Goal: Task Accomplishment & Management: Complete application form

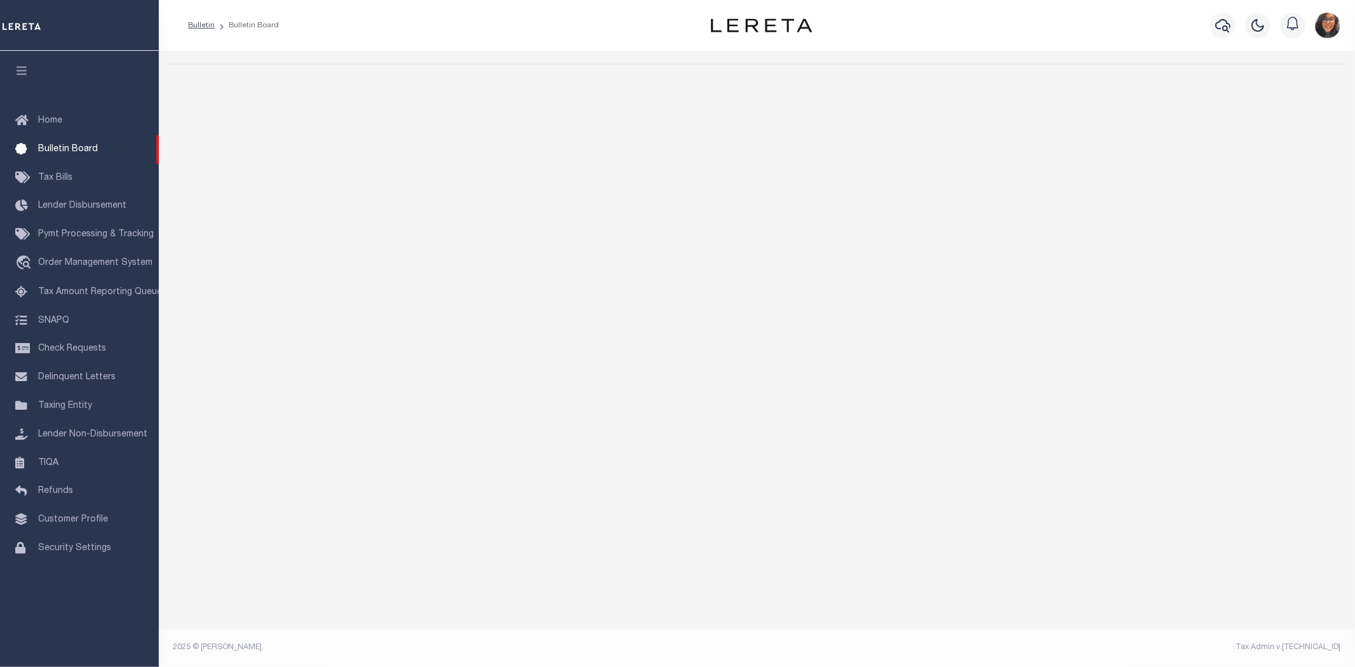
select select "50"
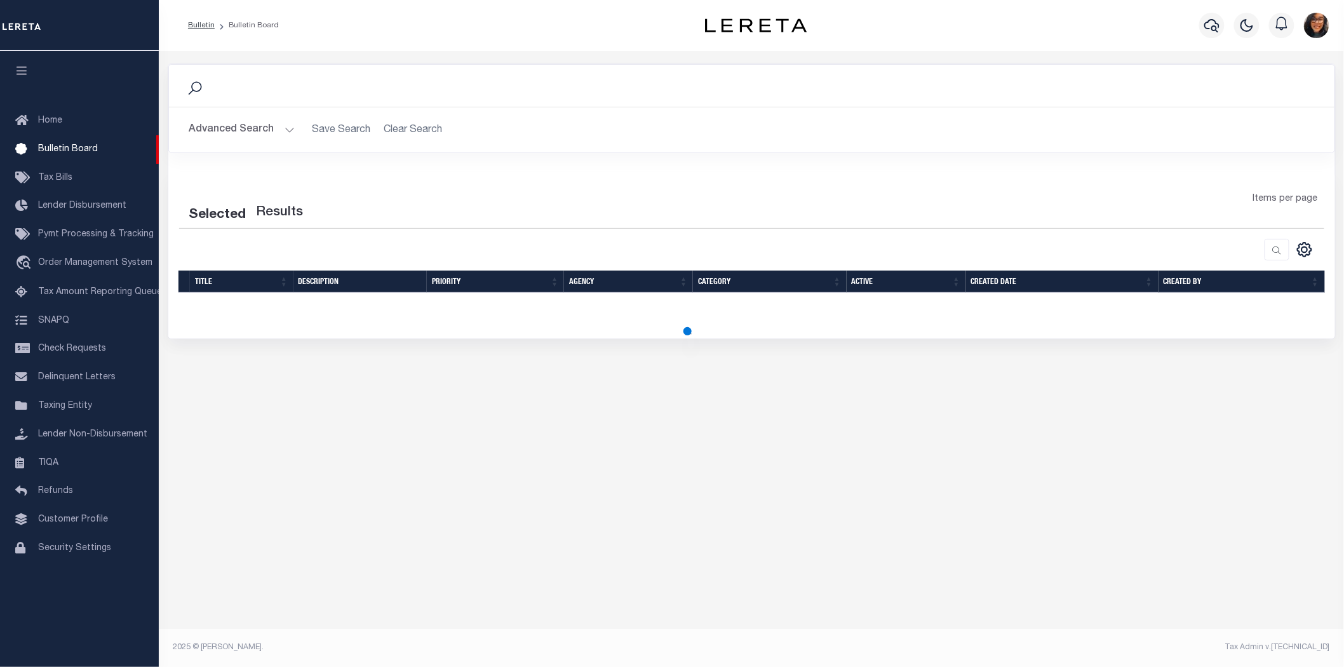
select select "50"
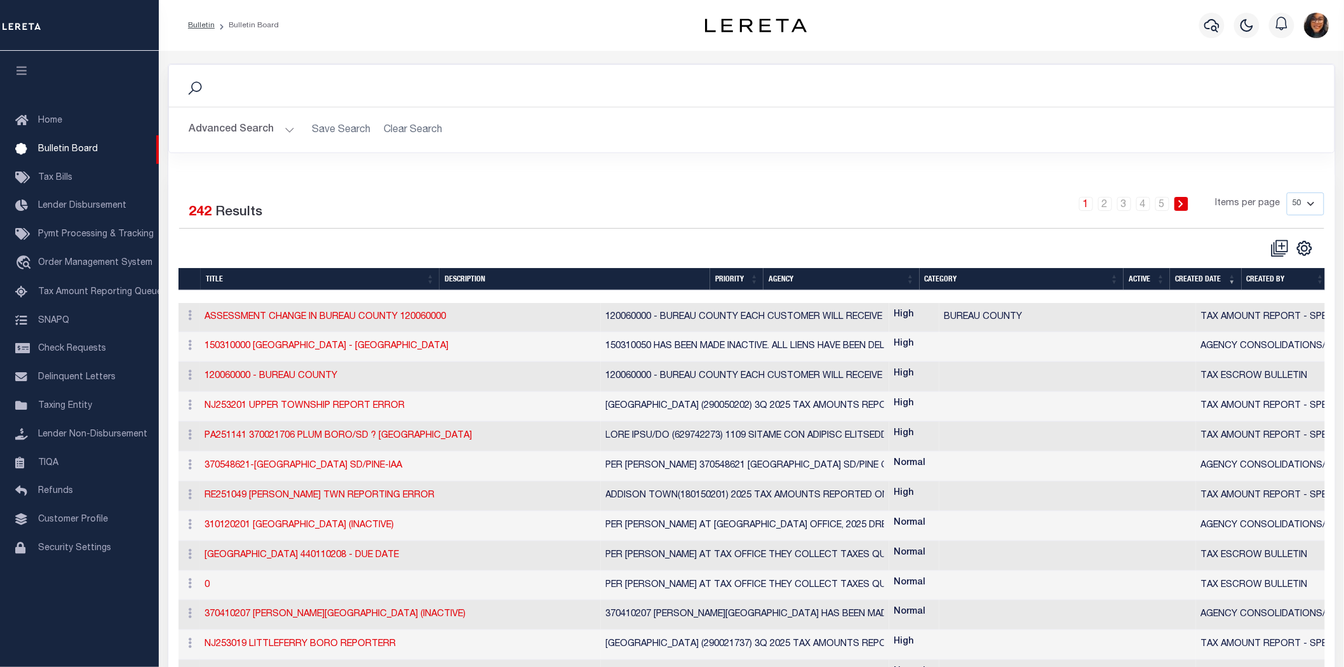
click at [196, 26] on link "Bulletin" at bounding box center [201, 26] width 27 height 8
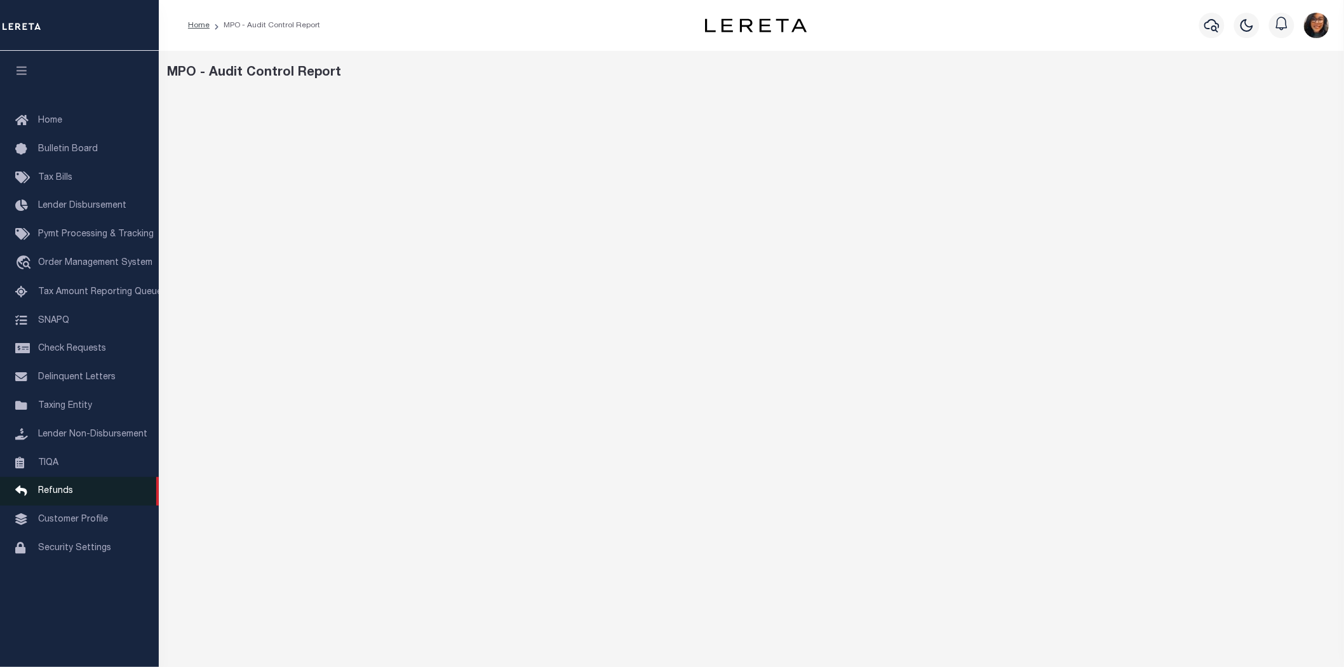
click at [59, 487] on span "Refunds" at bounding box center [55, 491] width 35 height 9
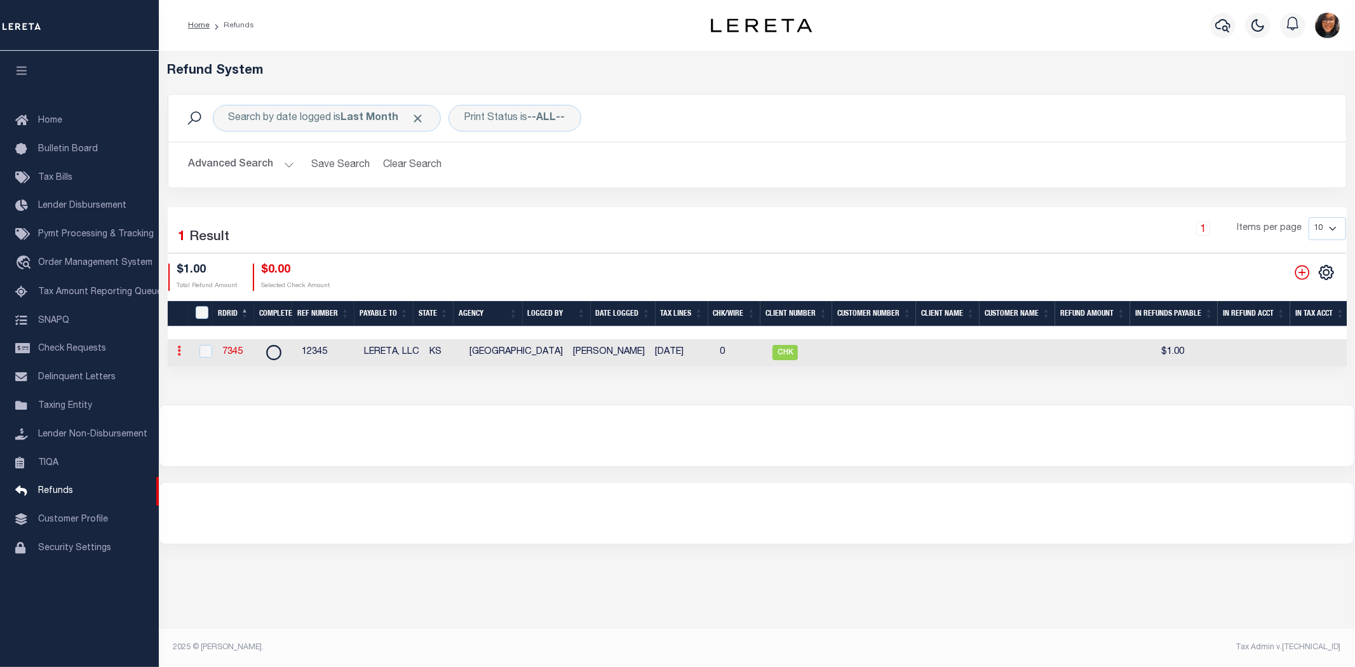
click at [182, 347] on link at bounding box center [180, 352] width 14 height 10
drag, startPoint x: 828, startPoint y: 335, endPoint x: 1335, endPoint y: 259, distance: 512.6
click at [1333, 266] on icon at bounding box center [1326, 273] width 14 height 14
click at [926, 455] on div "REFUND REGISTER ID LOGGED BY DATE LOGGED AGENCY REFUND" at bounding box center [757, 351] width 1196 height 600
click at [1039, 339] on td at bounding box center [1077, 352] width 76 height 27
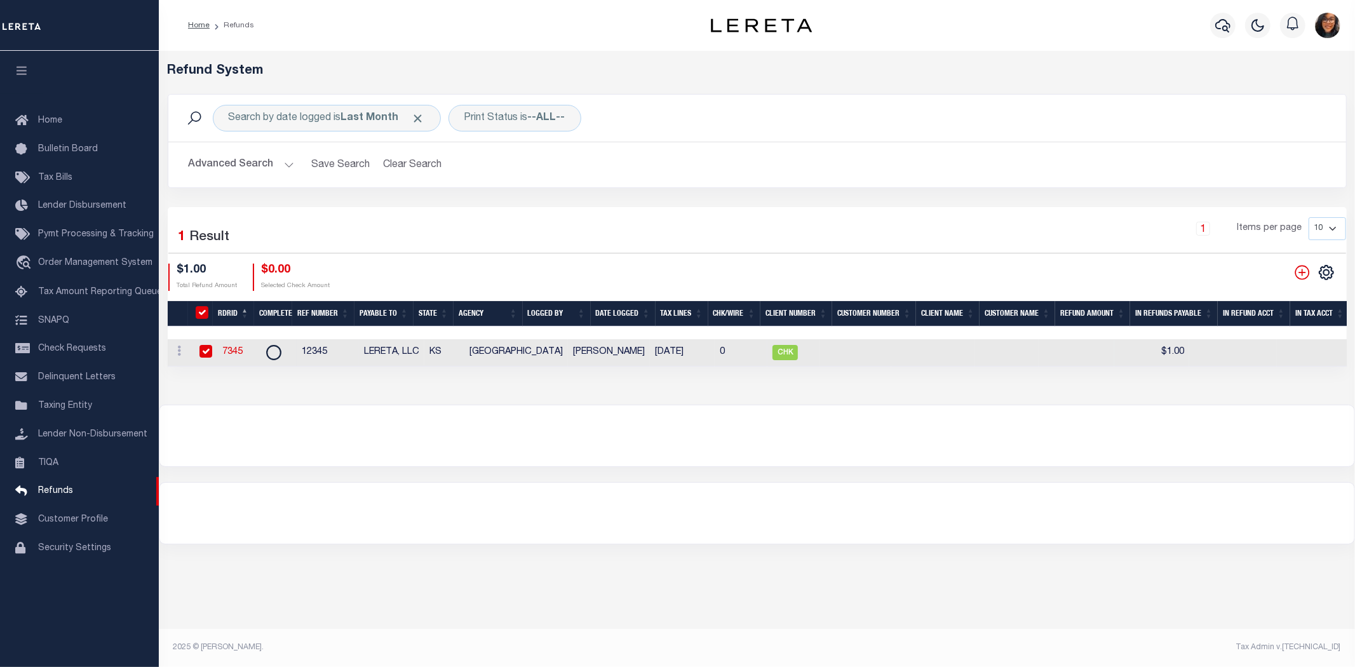
checkbox input "true"
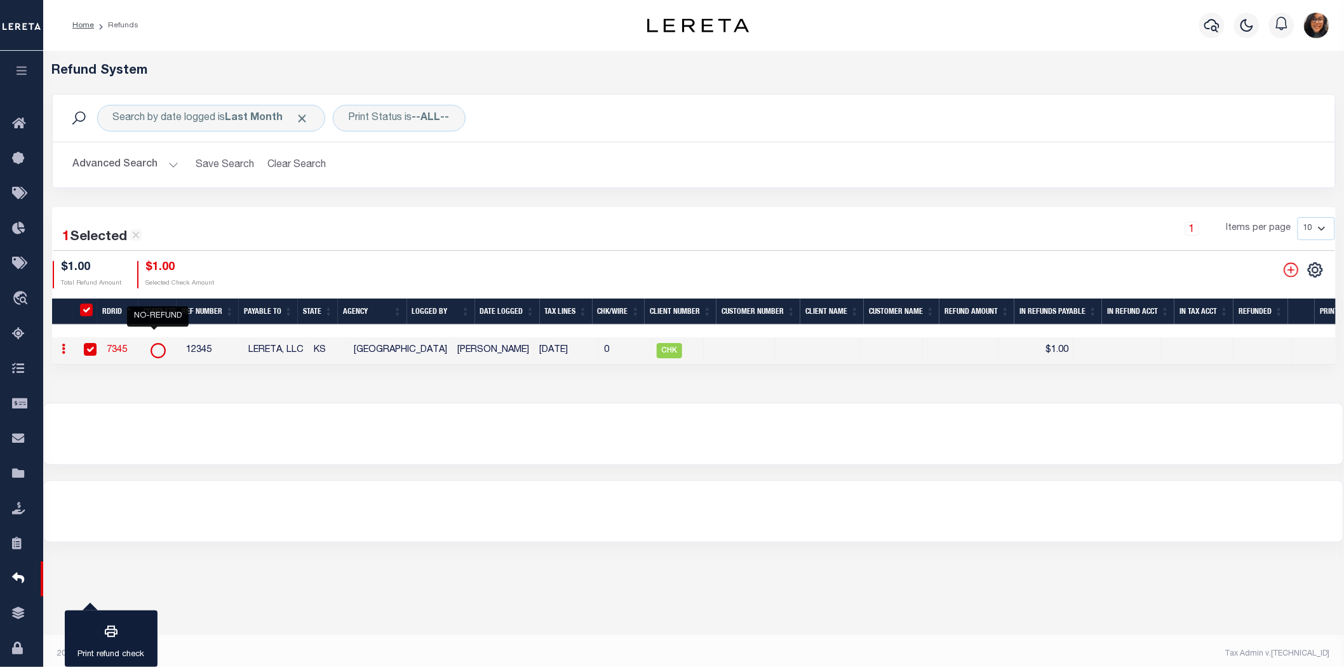
click at [158, 344] on circle "" at bounding box center [158, 351] width 14 height 14
checkbox input "false"
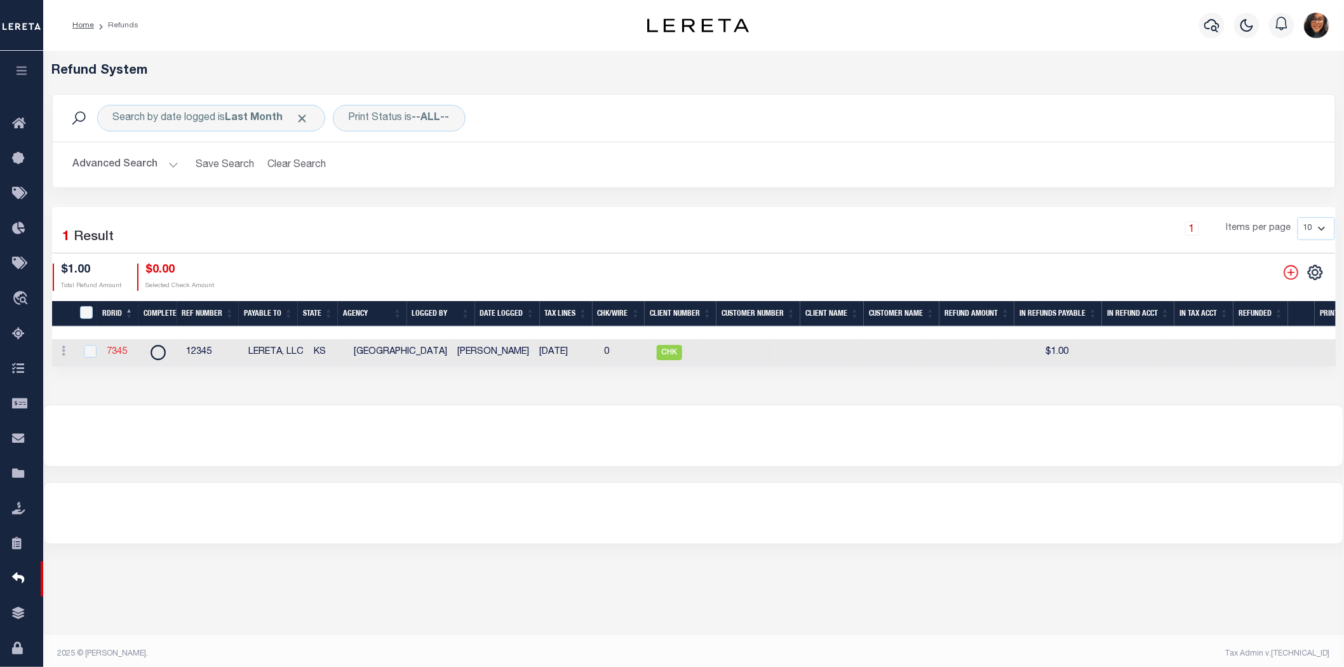
click at [114, 347] on link "7345" at bounding box center [117, 351] width 20 height 9
checkbox input "true"
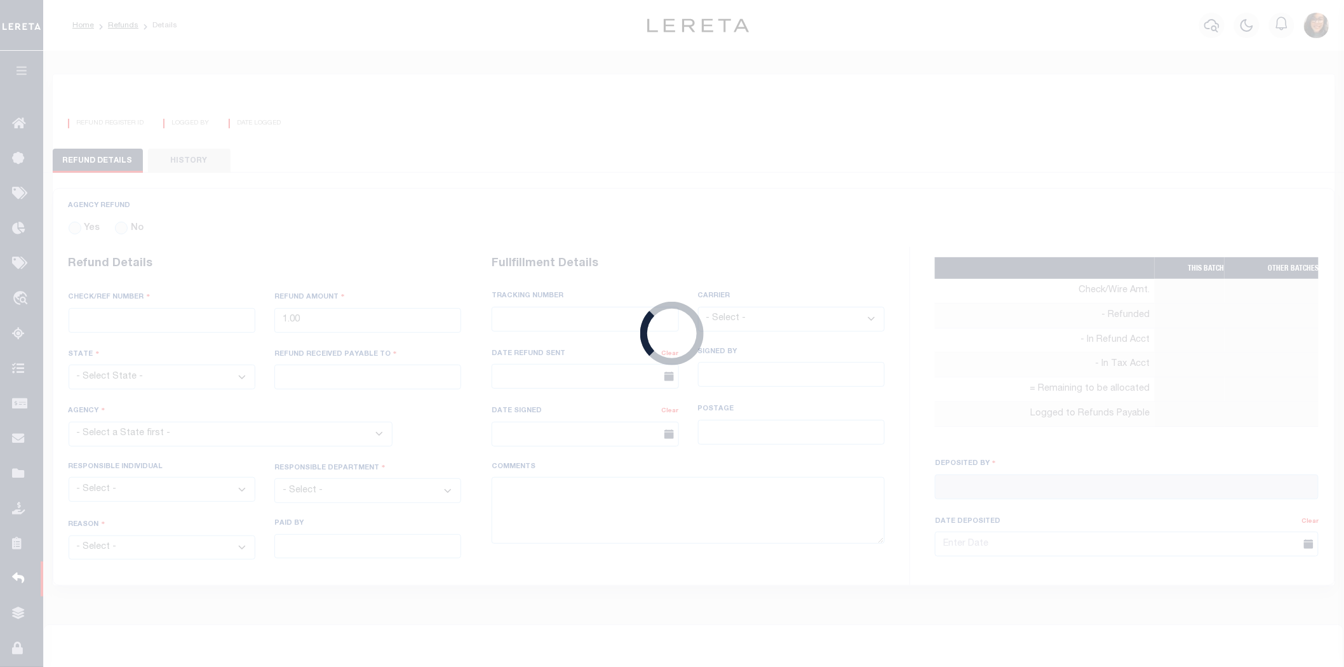
radio input "true"
type input "12345"
type input "$1"
select select "KS"
type input "LERETA, LLC"
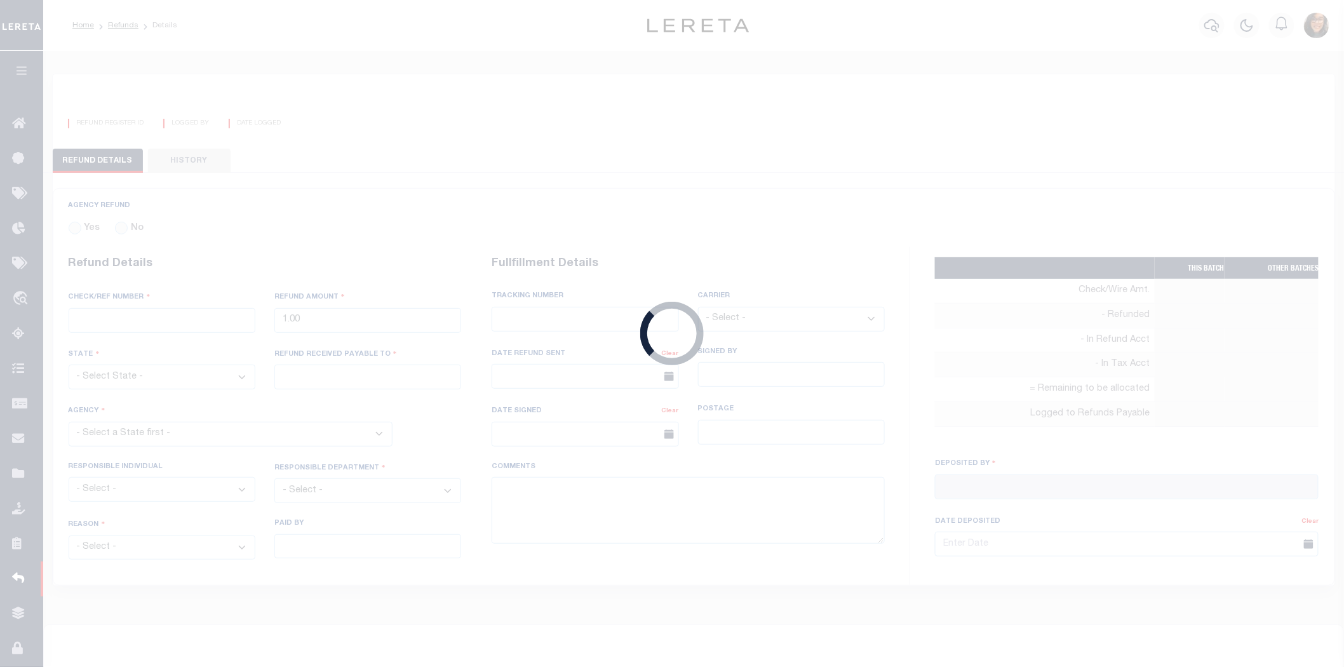
select select
select select "OTH"
select select "KYE"
type textarea "TEST. DO NOT PRINT. MM/LERETA."
type input "[PERSON_NAME]"
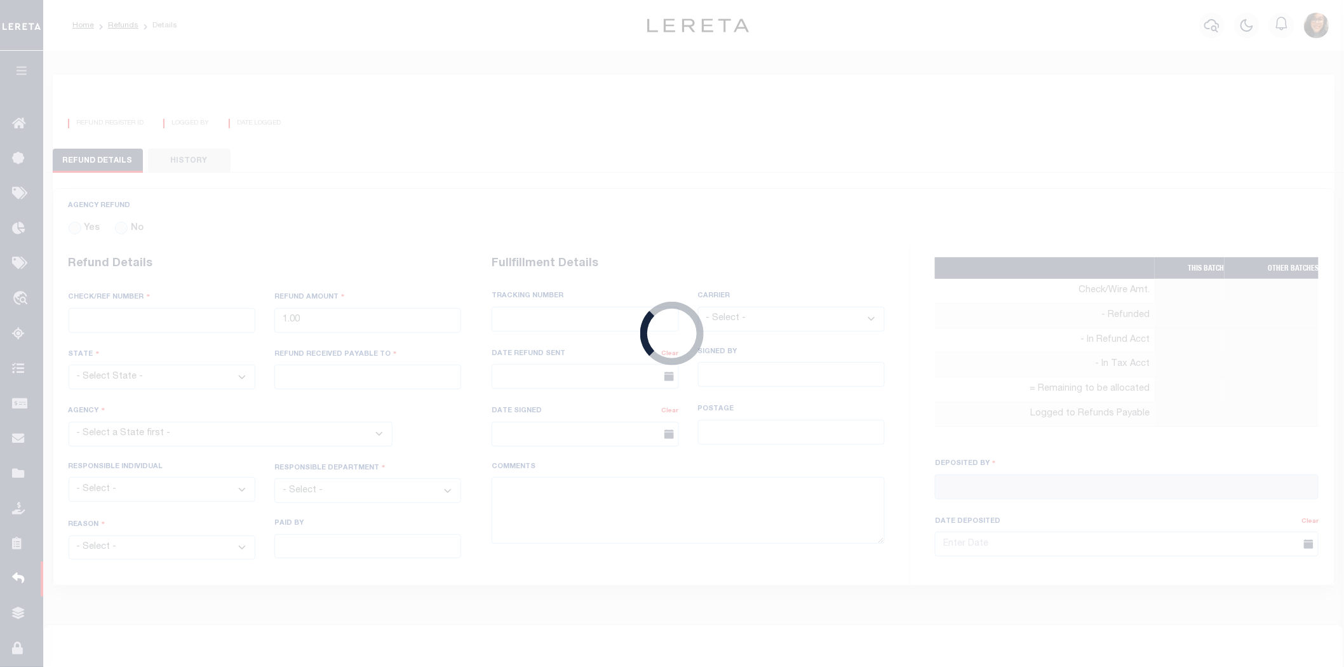
type input "[DATE]"
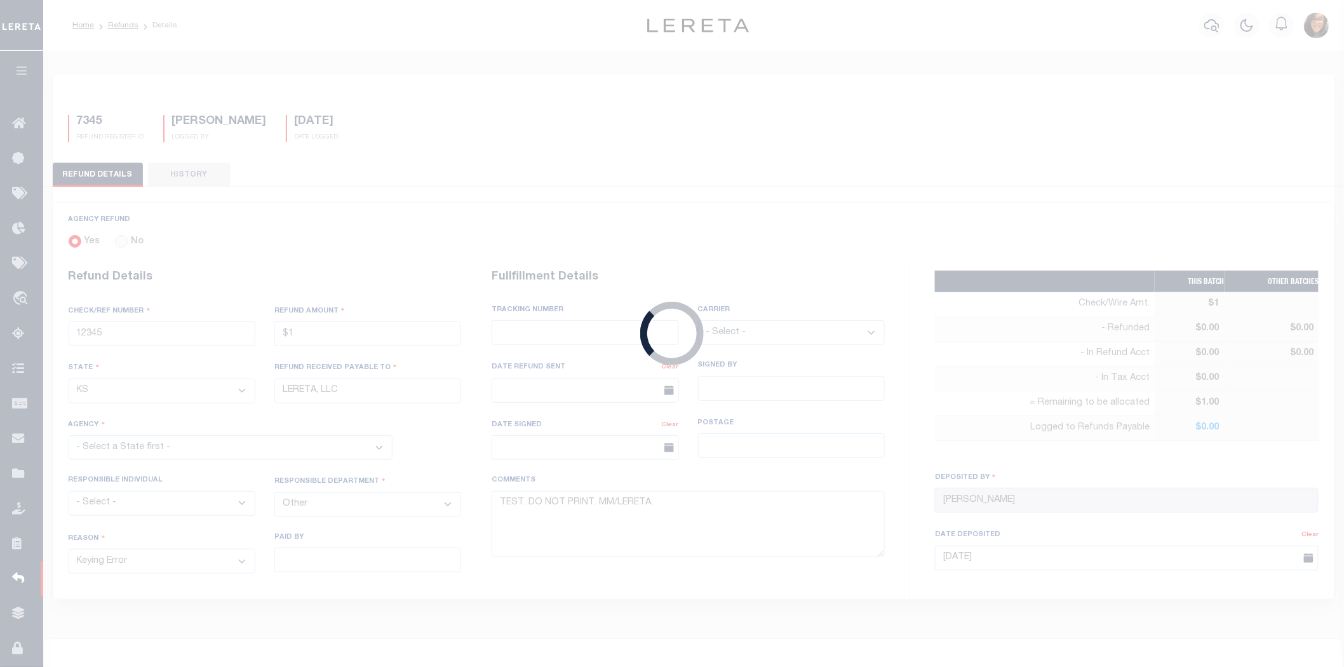
select select "2002500000"
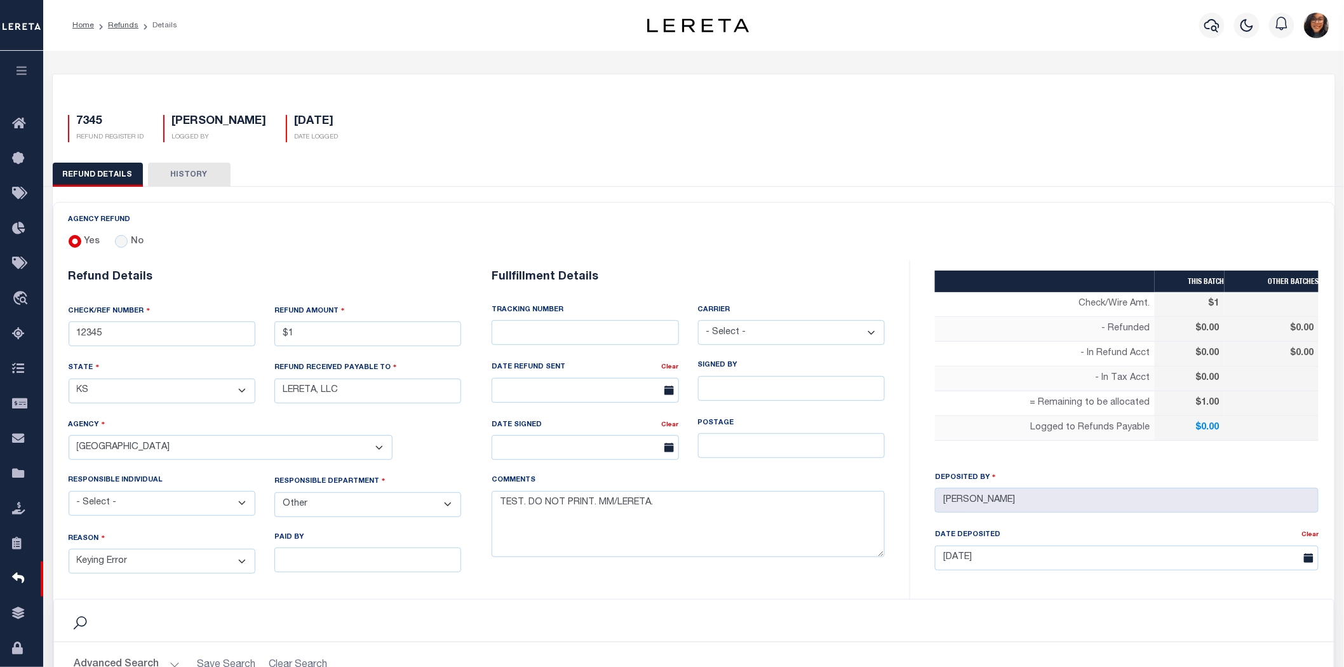
click at [786, 610] on div "Search" at bounding box center [694, 621] width 1260 height 22
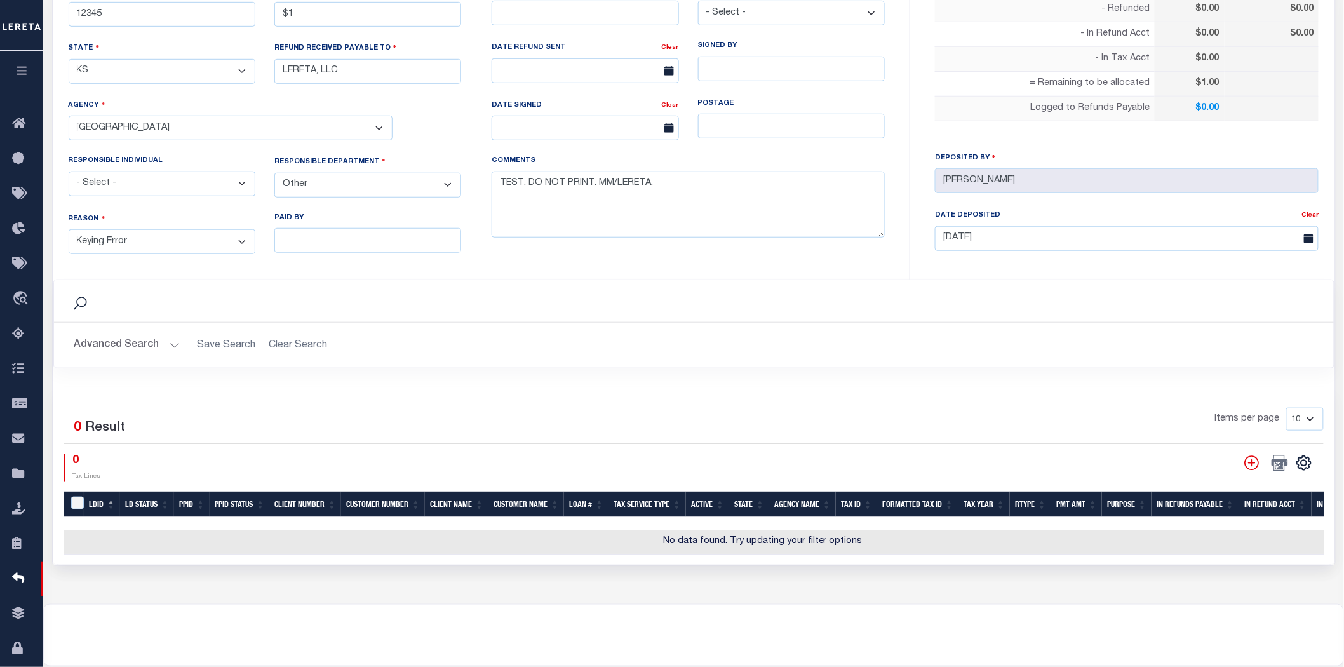
scroll to position [331, 0]
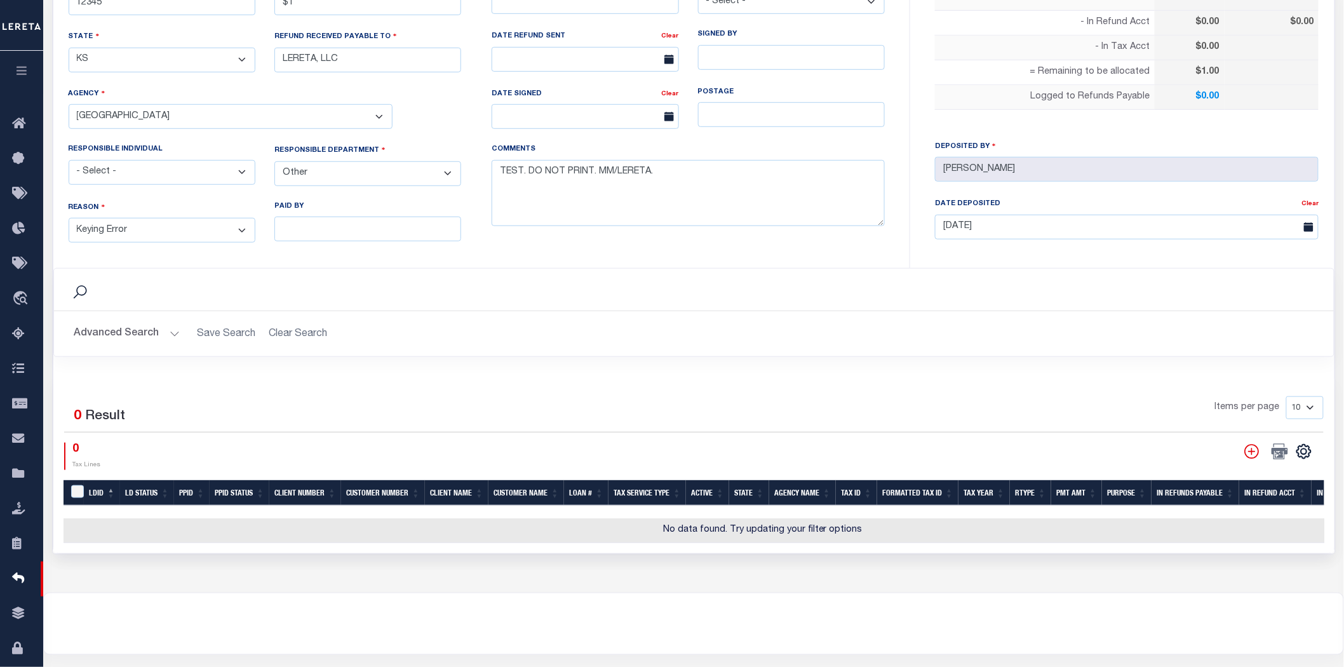
click at [1307, 443] on div "CSV Export Selected Print Show Filter Show Search Columns 0: LDBatchId 1: LDID …" at bounding box center [1276, 452] width 76 height 18
click at [1307, 443] on icon "" at bounding box center [1304, 451] width 17 height 17
click at [1206, 396] on div "Items per page 10 25 50 100" at bounding box center [854, 412] width 940 height 33
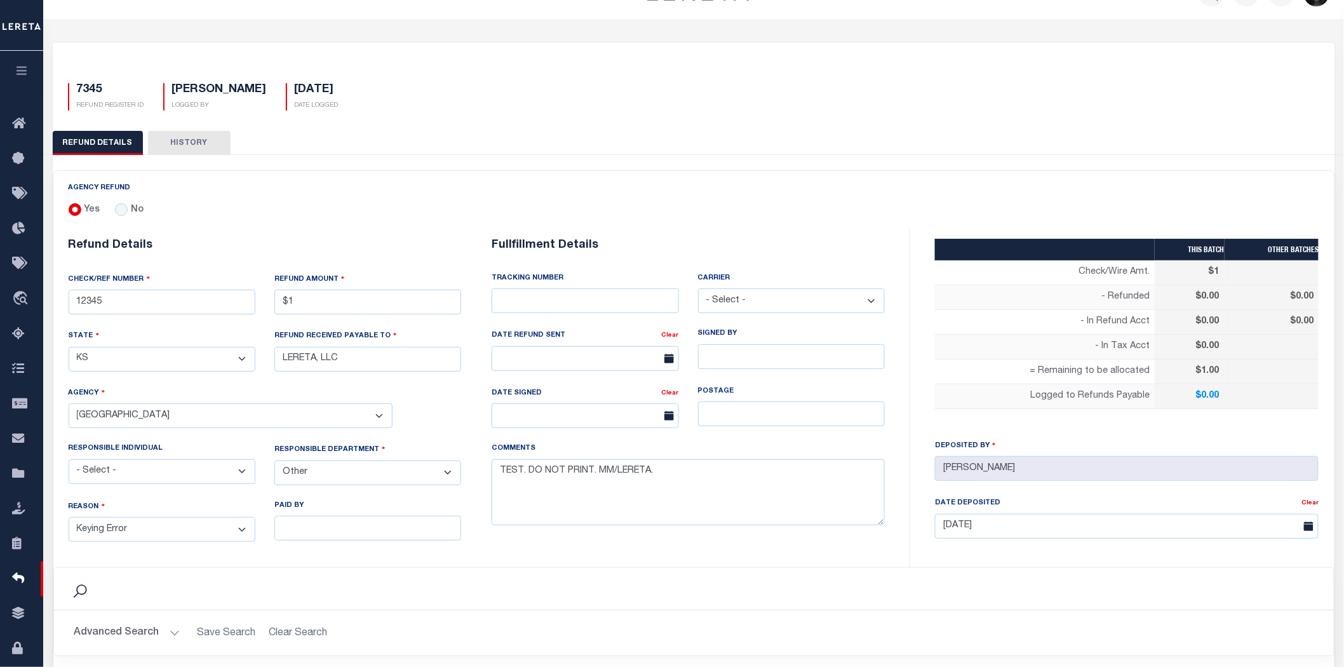
scroll to position [0, 0]
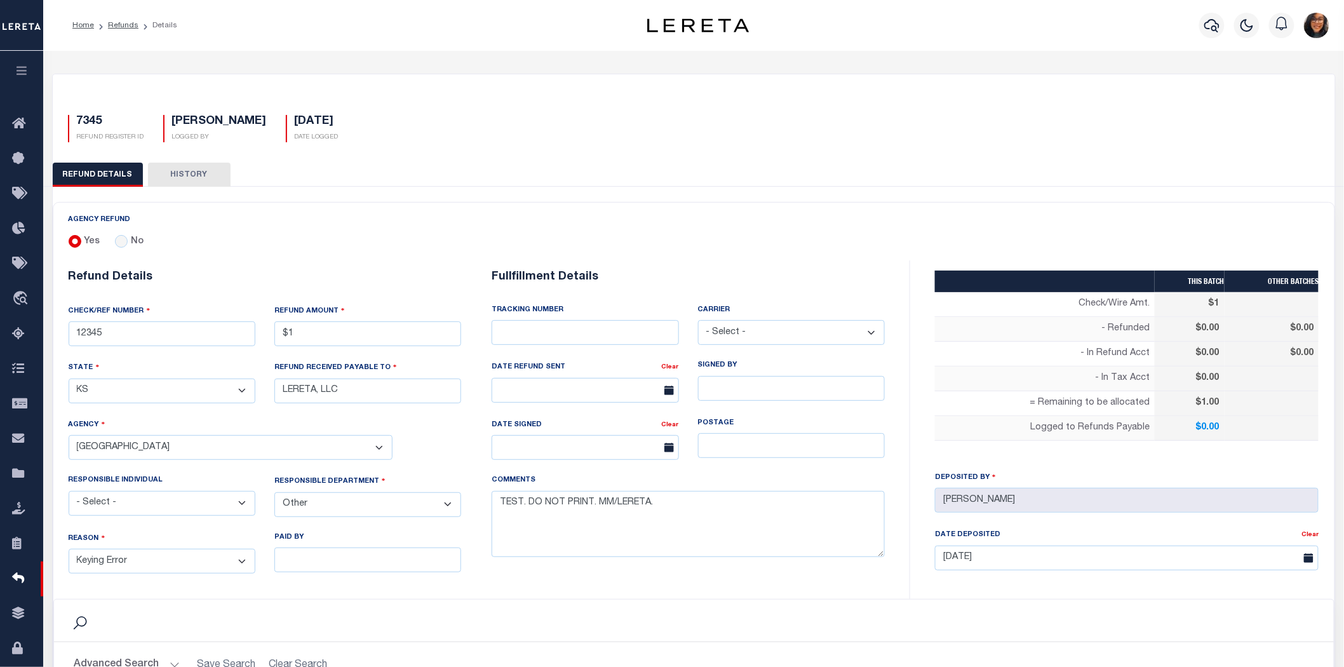
click at [210, 166] on button "HISTORY" at bounding box center [189, 175] width 83 height 24
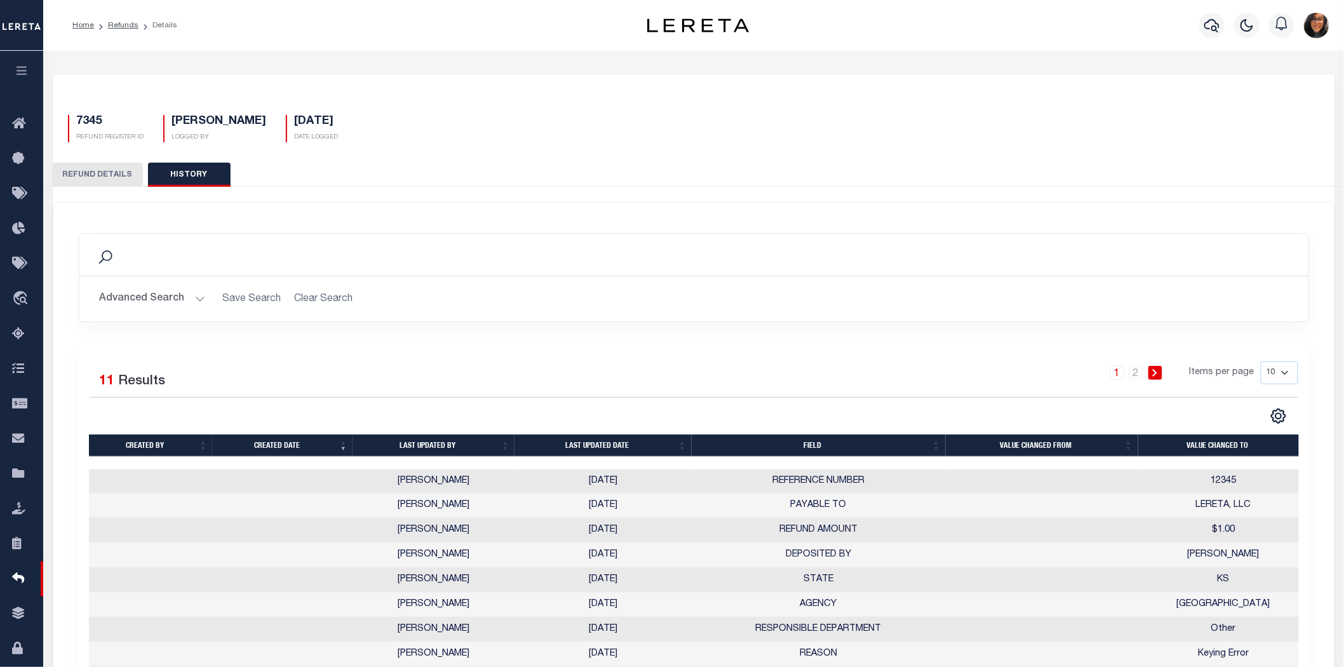
click at [79, 163] on button "REFUND DETAILS" at bounding box center [98, 175] width 90 height 24
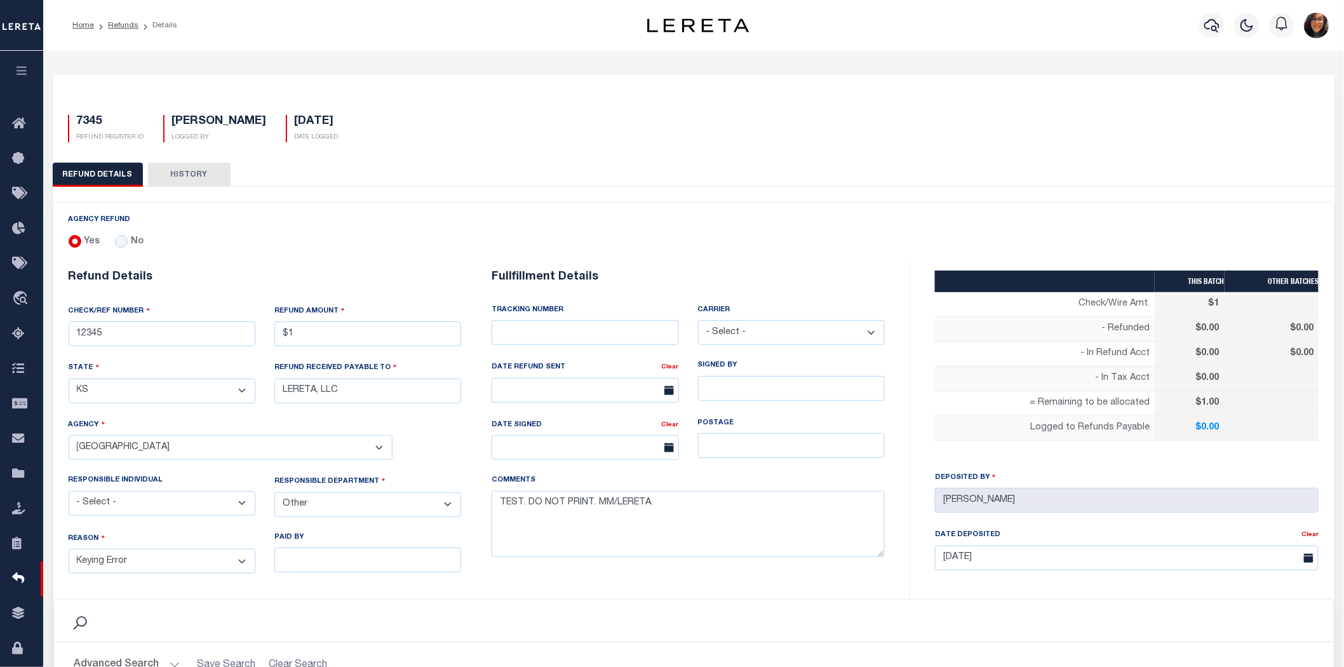
click at [1119, 175] on div "REFUND DETAILS HISTORY" at bounding box center [694, 175] width 1283 height 24
click at [11, 156] on link "Bulletin Board" at bounding box center [21, 159] width 43 height 35
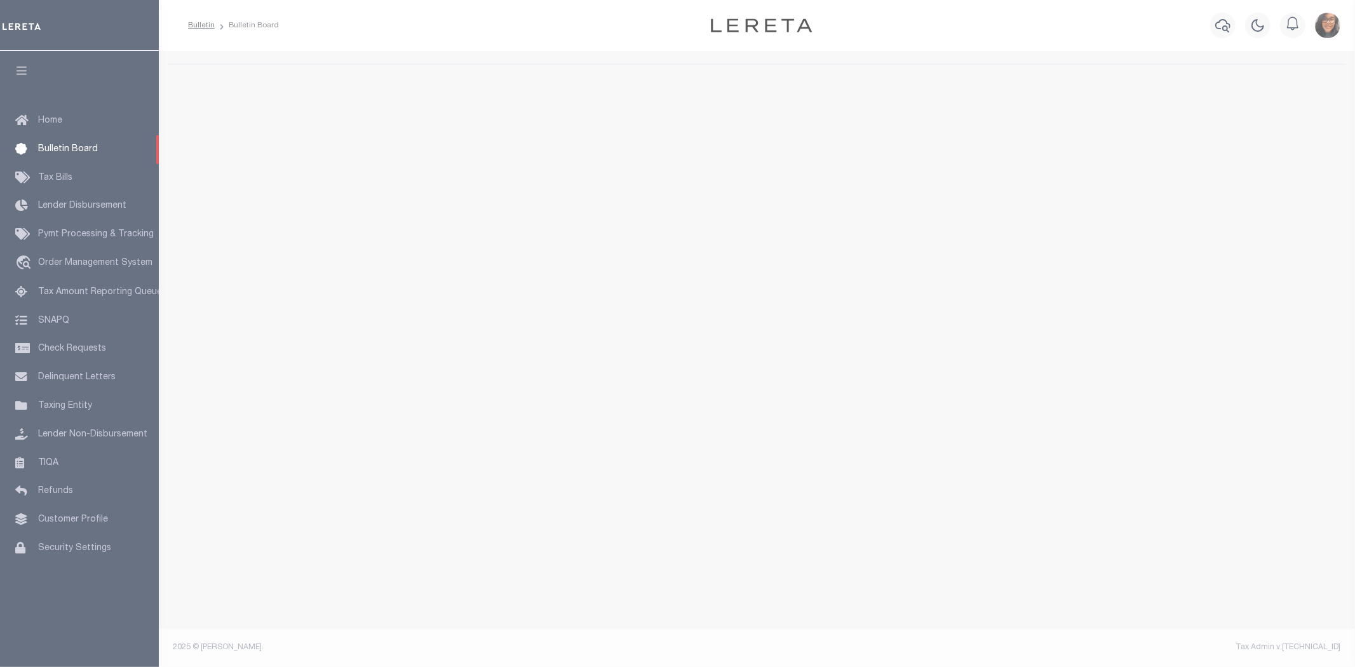
select select "50"
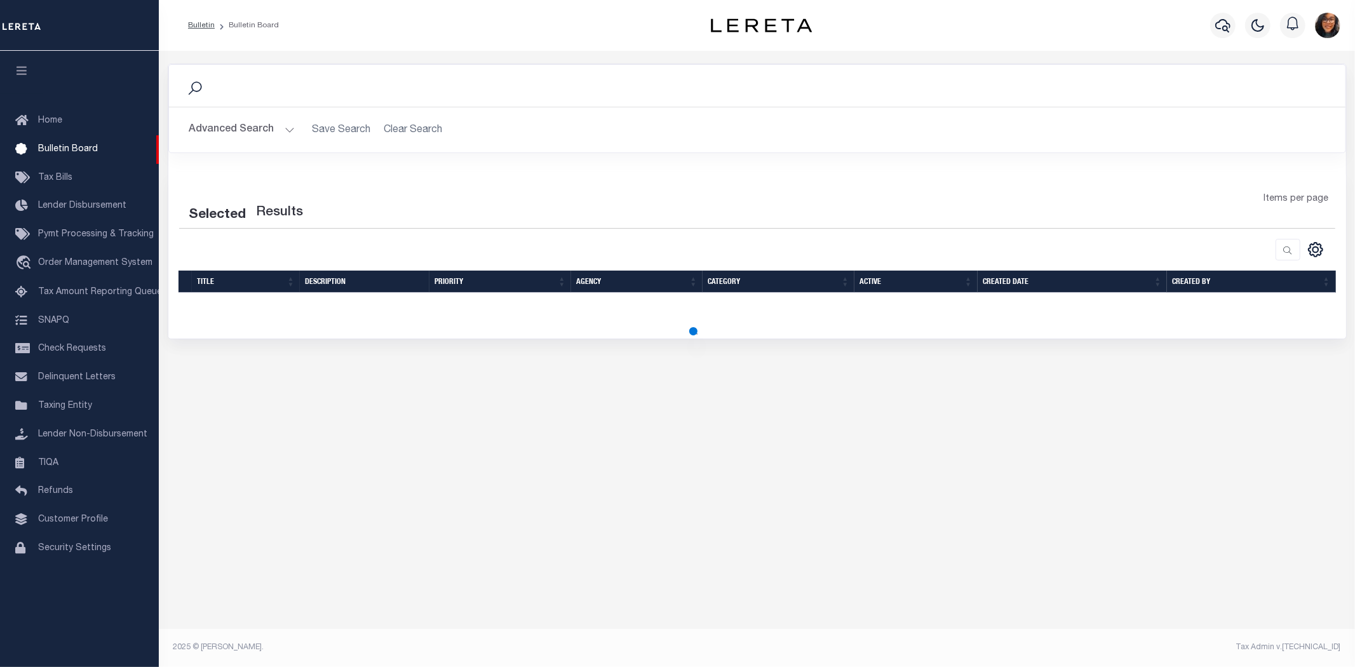
select select "50"
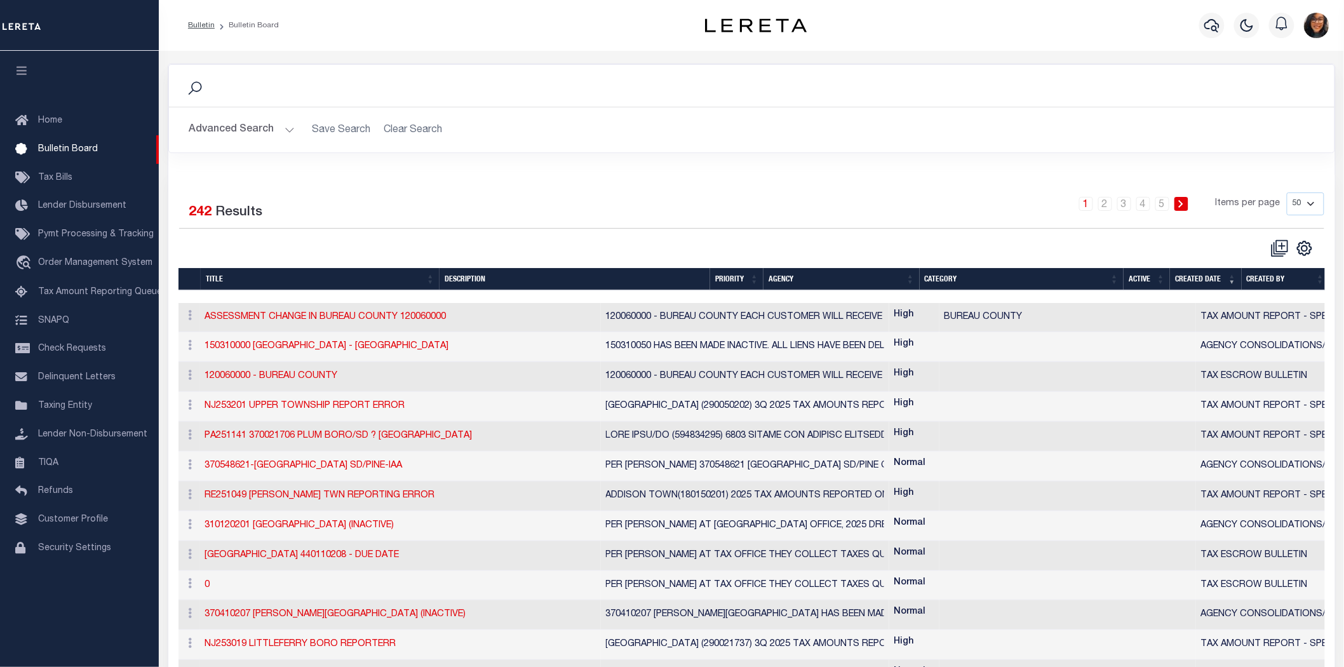
drag, startPoint x: 452, startPoint y: 205, endPoint x: 504, endPoint y: 204, distance: 52.7
click at [452, 205] on div "Selected 242 Results" at bounding box center [315, 210] width 291 height 36
